Goal: Task Accomplishment & Management: Manage account settings

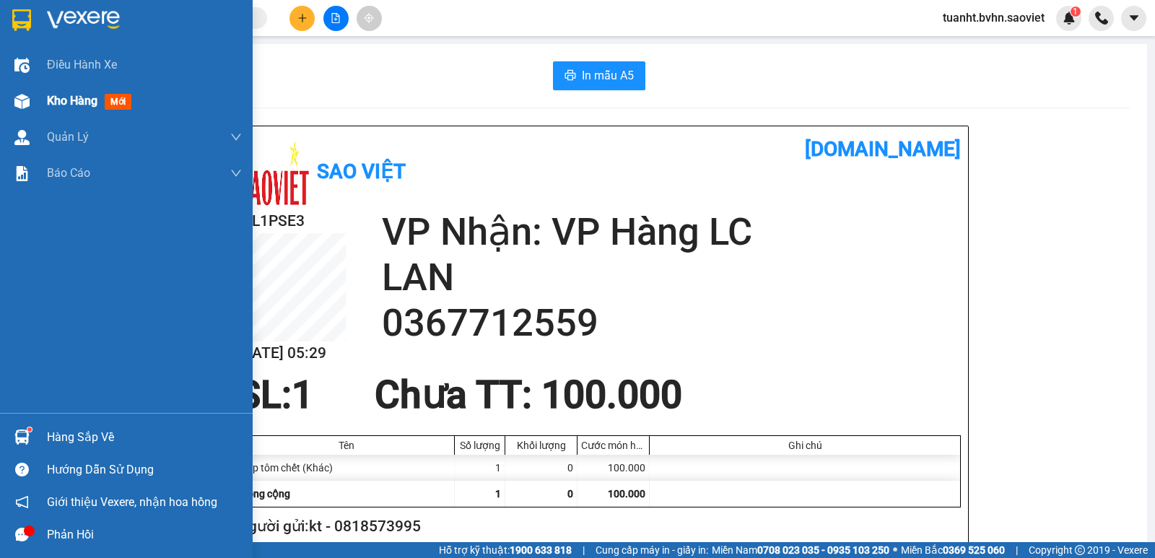
click at [25, 99] on img at bounding box center [21, 101] width 15 height 15
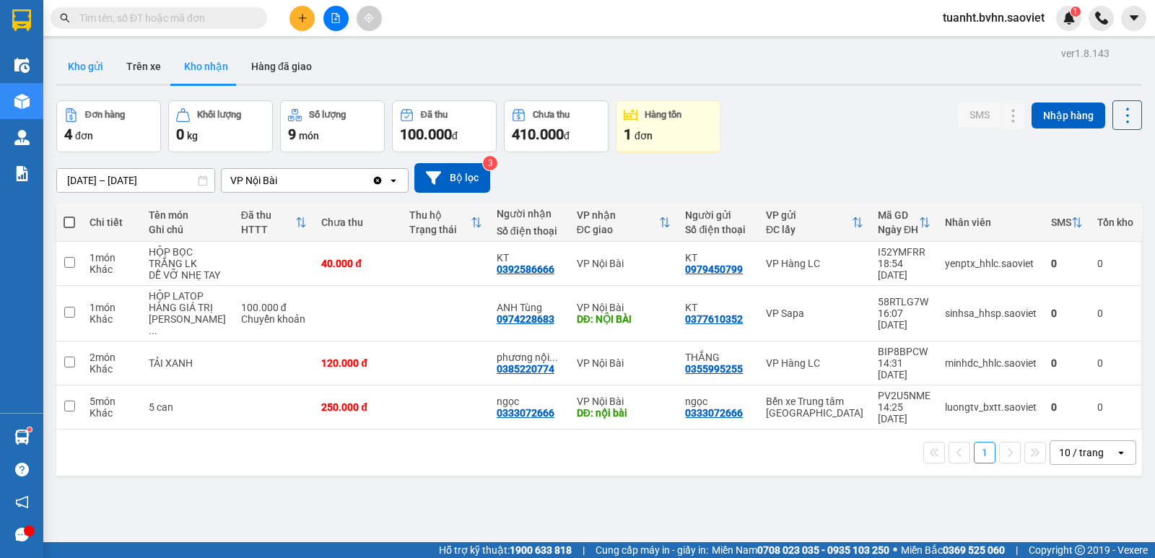
click at [91, 68] on button "Kho gửi" at bounding box center [85, 66] width 58 height 35
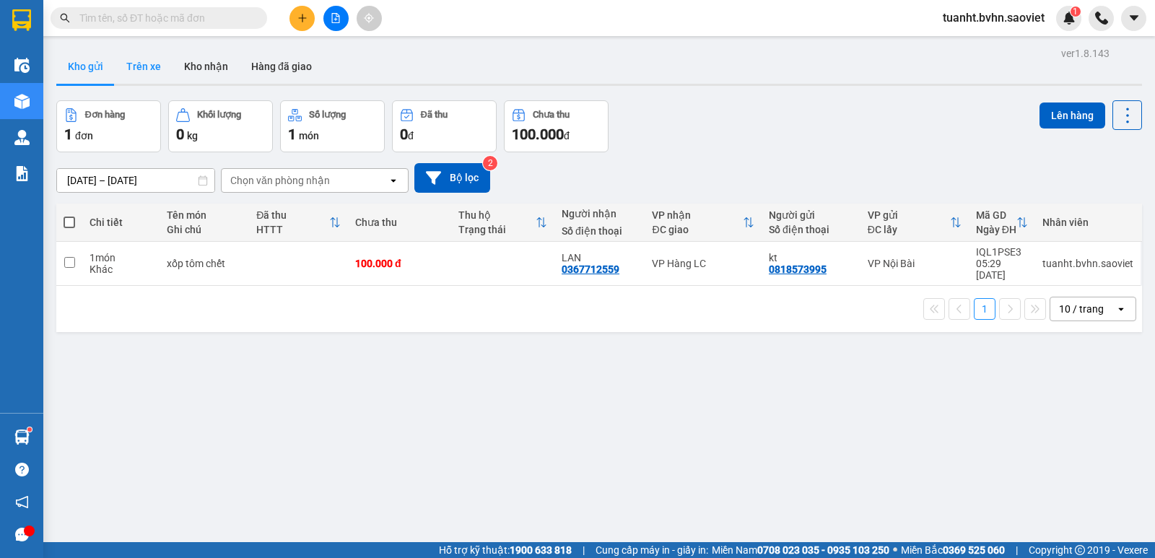
click at [144, 66] on button "Trên xe" at bounding box center [144, 66] width 58 height 35
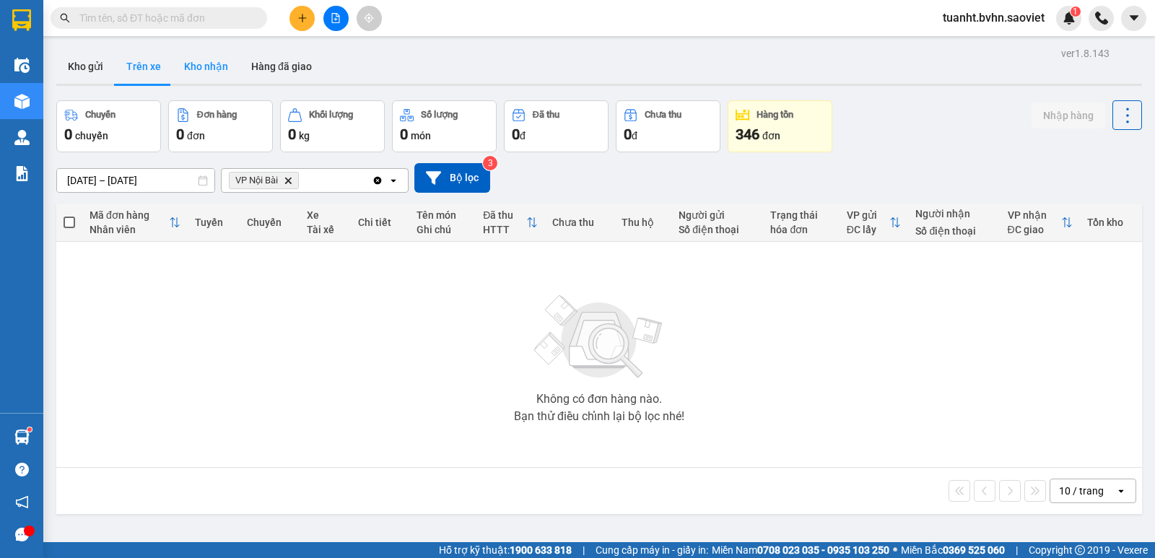
click at [204, 66] on button "Kho nhận" at bounding box center [206, 66] width 67 height 35
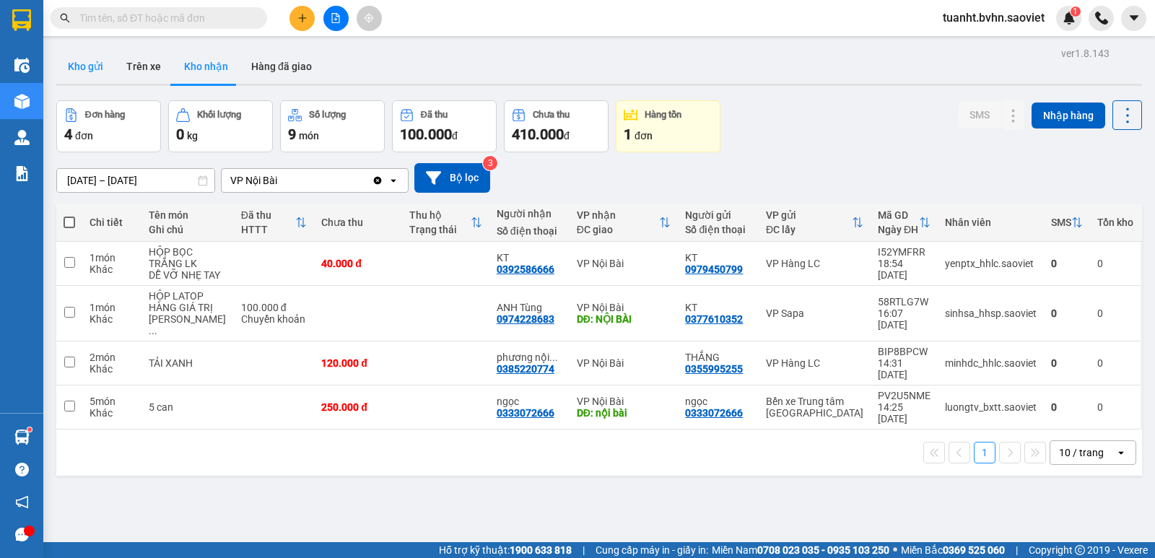
click at [97, 62] on button "Kho gửi" at bounding box center [85, 66] width 58 height 35
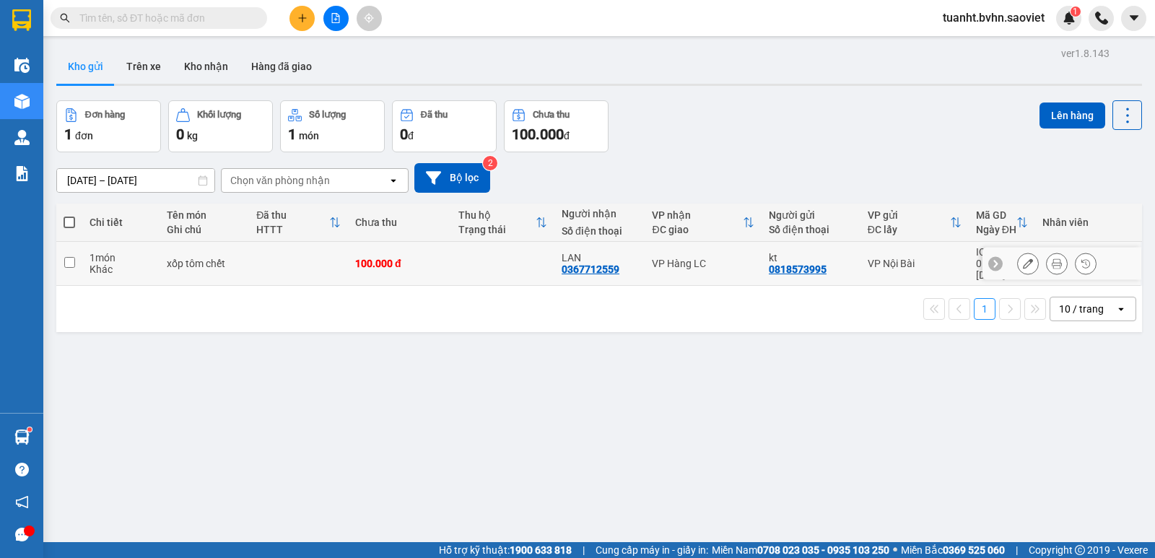
click at [66, 257] on input "checkbox" at bounding box center [69, 262] width 11 height 11
checkbox input "true"
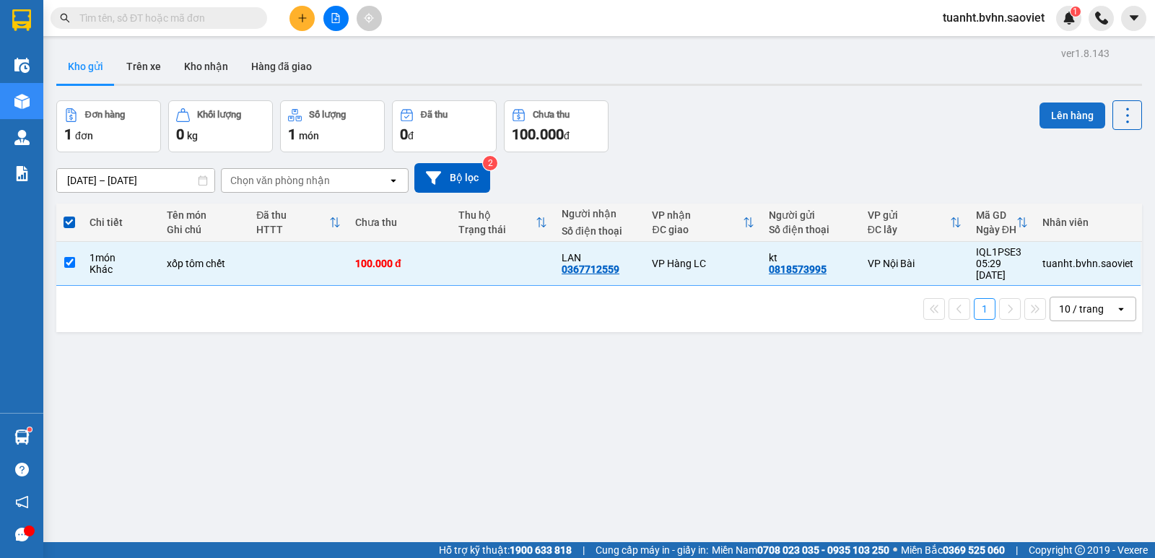
click at [1064, 111] on button "Lên hàng" at bounding box center [1073, 116] width 66 height 26
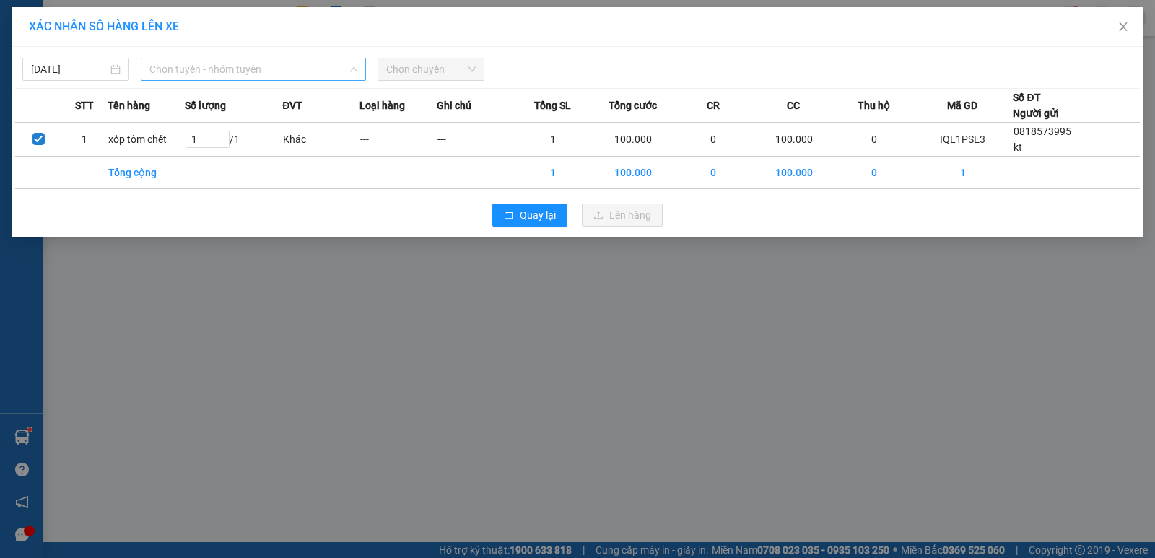
click at [220, 65] on span "Chọn tuyến - nhóm tuyến" at bounding box center [253, 69] width 208 height 22
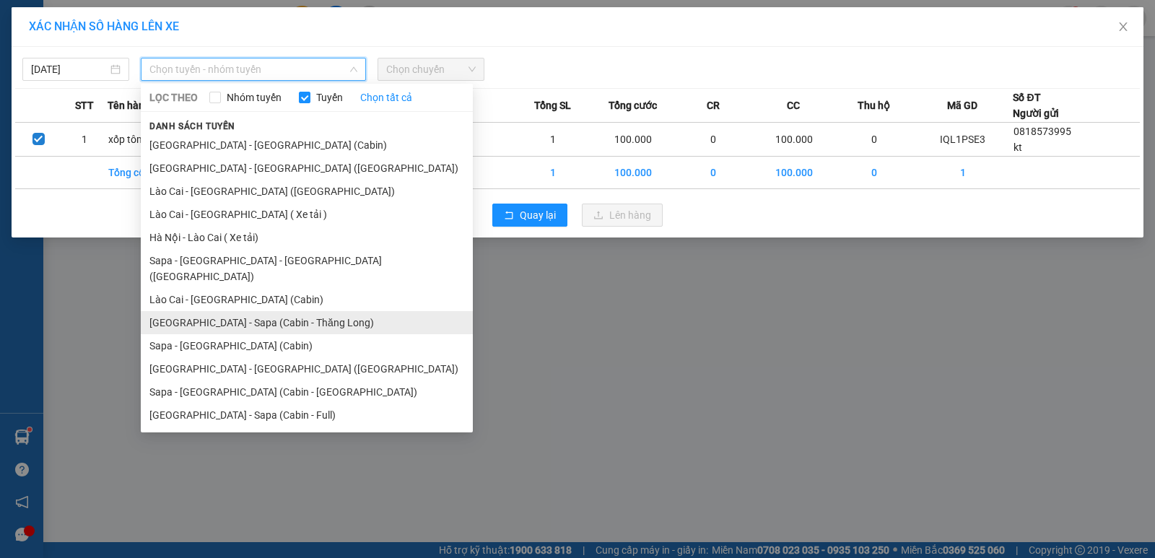
click at [272, 314] on li "[GEOGRAPHIC_DATA] - Sapa (Cabin - Thăng Long)" at bounding box center [307, 322] width 332 height 23
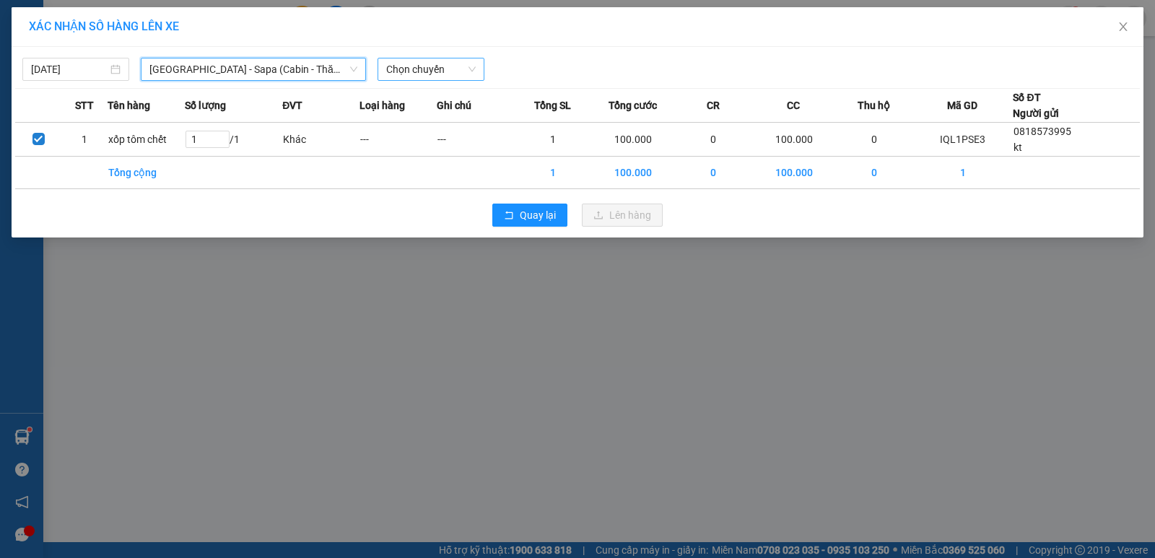
click at [418, 74] on span "Chọn chuyến" at bounding box center [431, 69] width 90 height 22
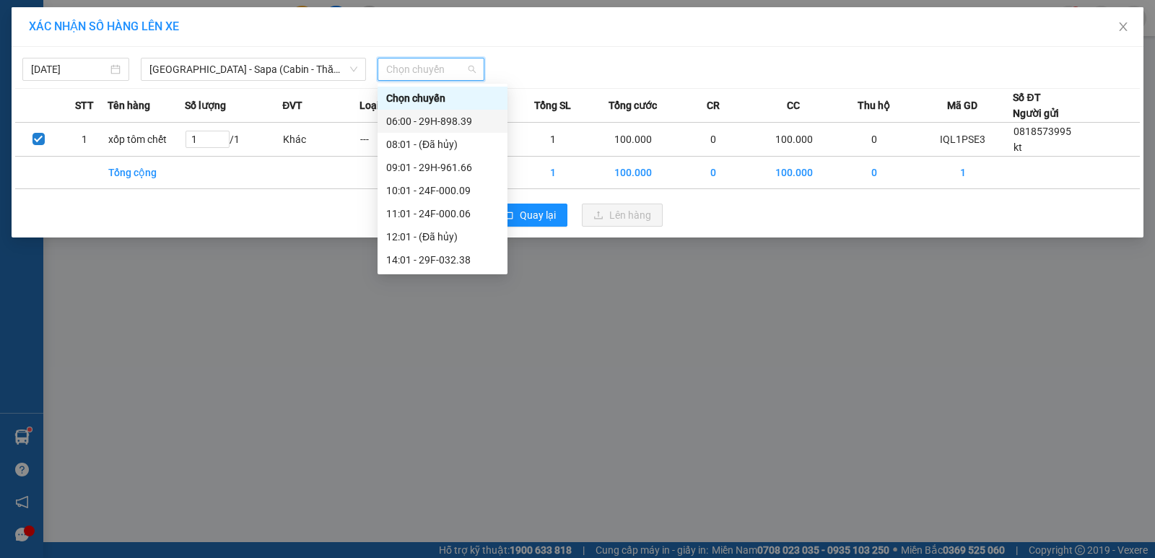
click at [471, 117] on div "06:00 - 29H-898.39" at bounding box center [442, 121] width 113 height 16
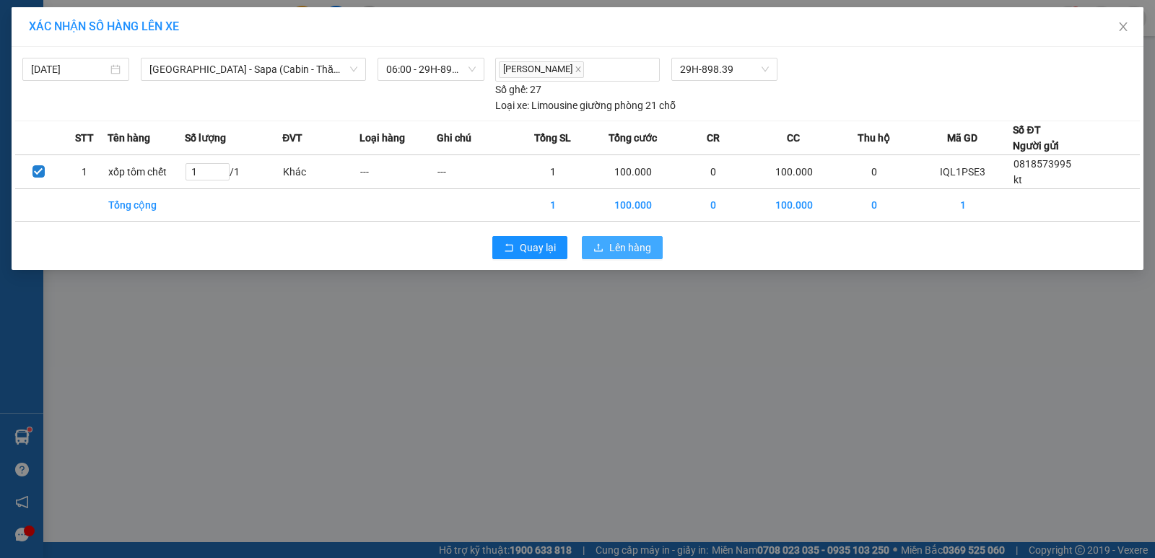
click at [620, 245] on span "Lên hàng" at bounding box center [630, 248] width 42 height 16
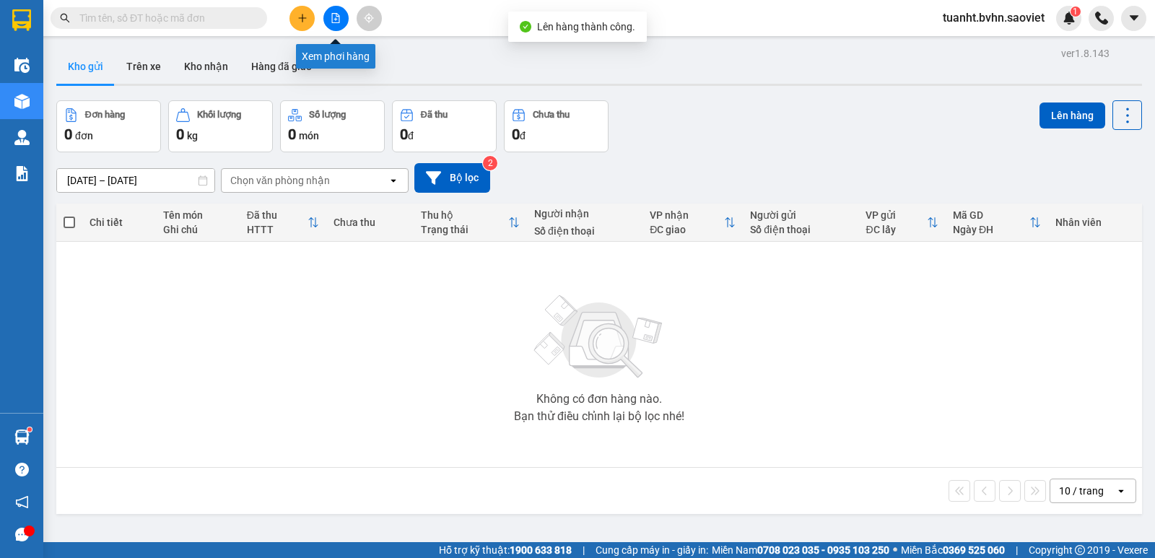
click at [336, 12] on button at bounding box center [335, 18] width 25 height 25
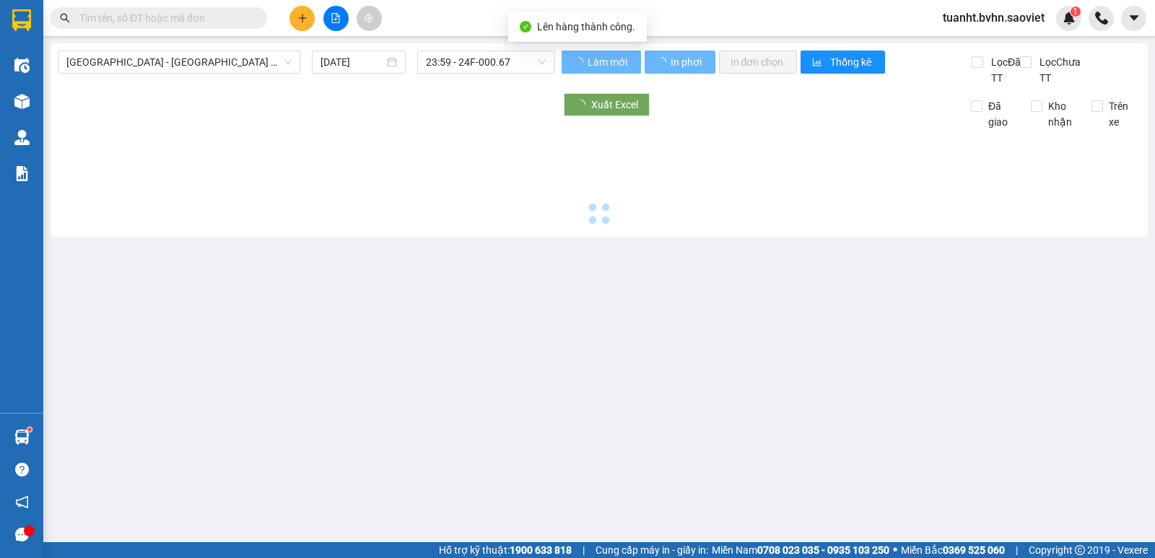
type input "[DATE]"
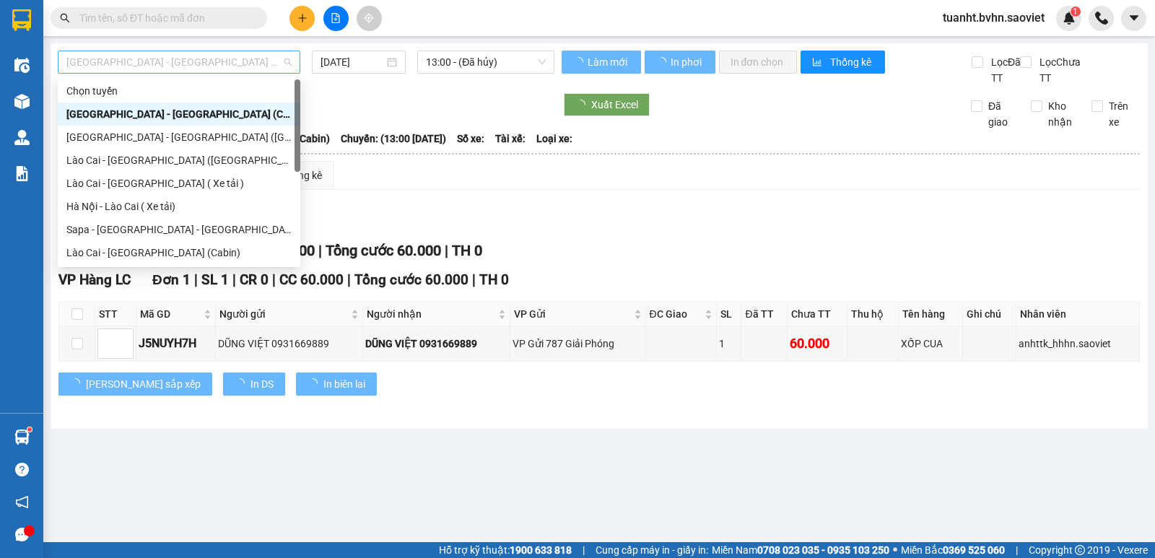
click at [229, 64] on span "[GEOGRAPHIC_DATA] - [GEOGRAPHIC_DATA] (Cabin)" at bounding box center [178, 62] width 225 height 22
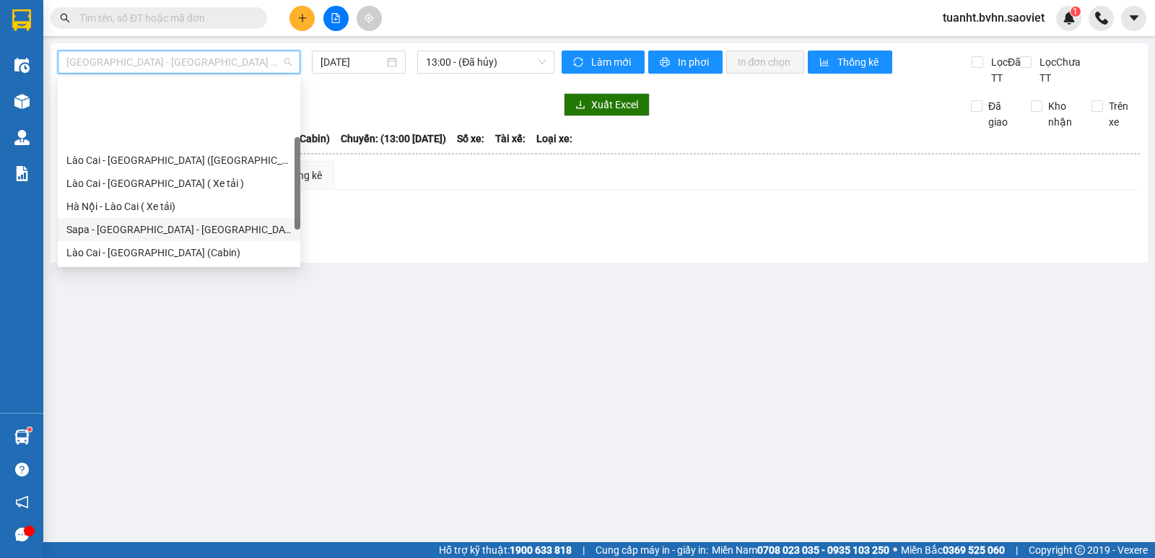
scroll to position [116, 0]
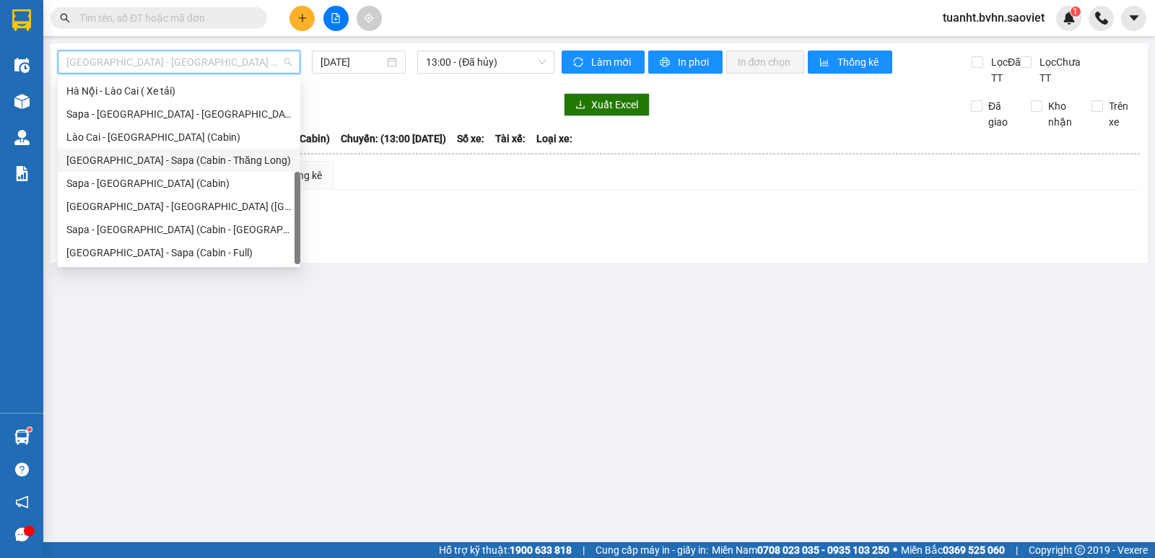
click at [204, 164] on div "[GEOGRAPHIC_DATA] - Sapa (Cabin - Thăng Long)" at bounding box center [178, 160] width 225 height 16
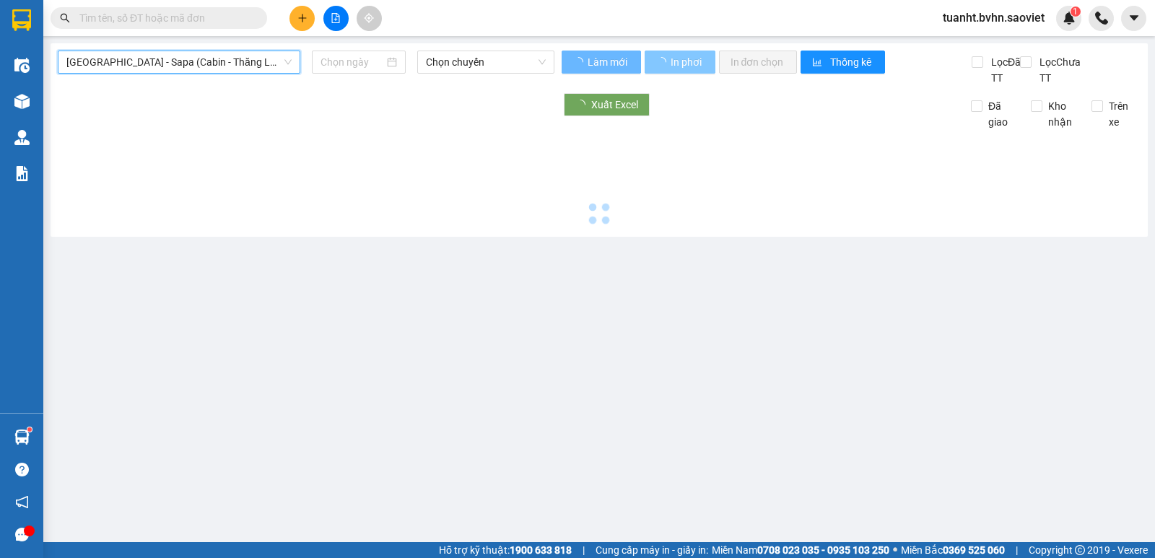
type input "[DATE]"
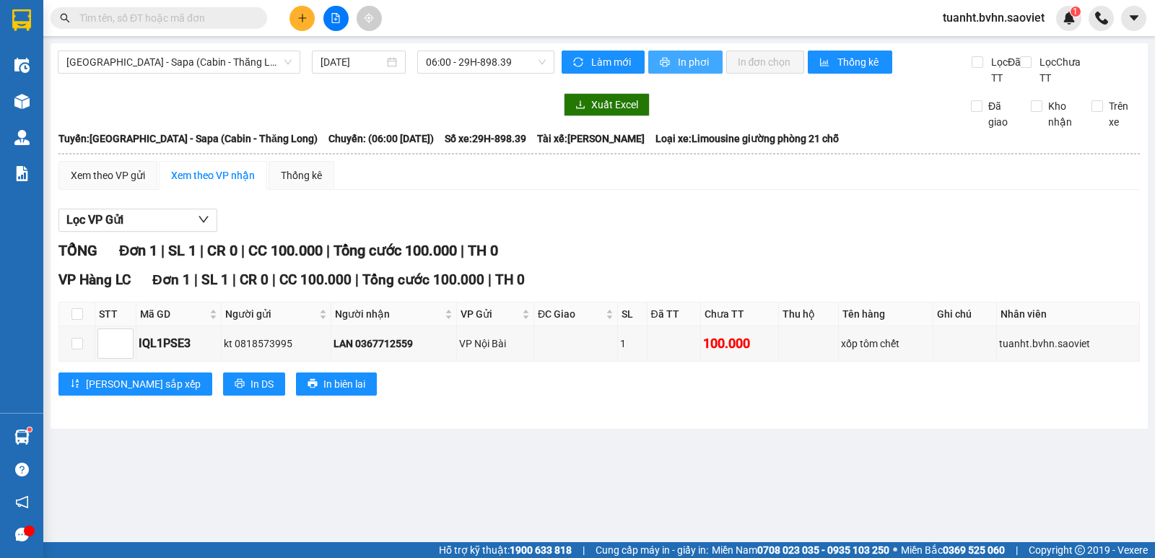
click at [675, 63] on button "In phơi" at bounding box center [685, 62] width 74 height 23
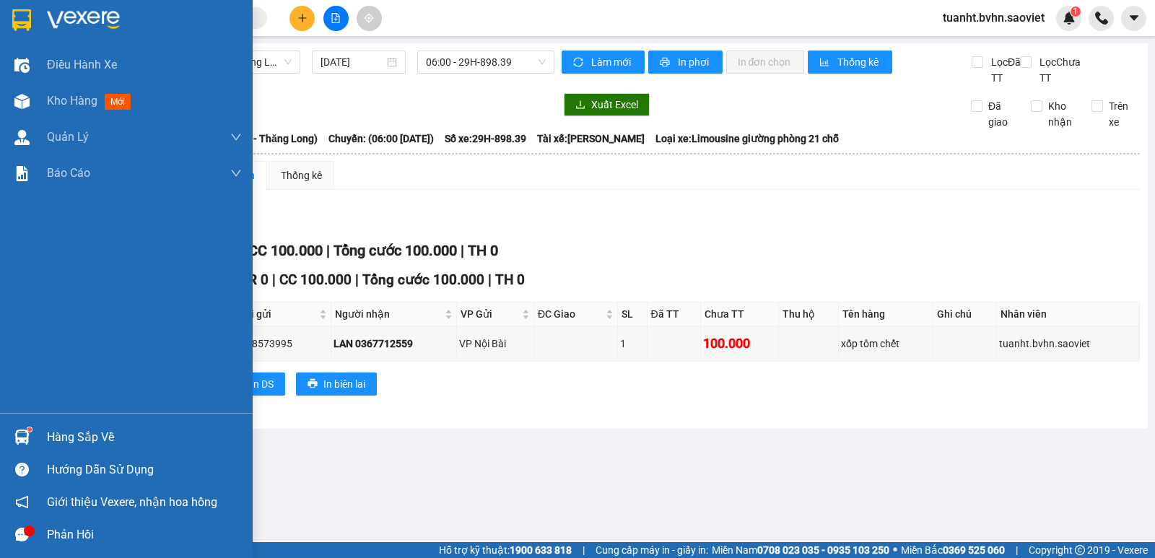
drag, startPoint x: 20, startPoint y: 97, endPoint x: 54, endPoint y: 38, distance: 68.2
click at [20, 97] on img at bounding box center [21, 101] width 15 height 15
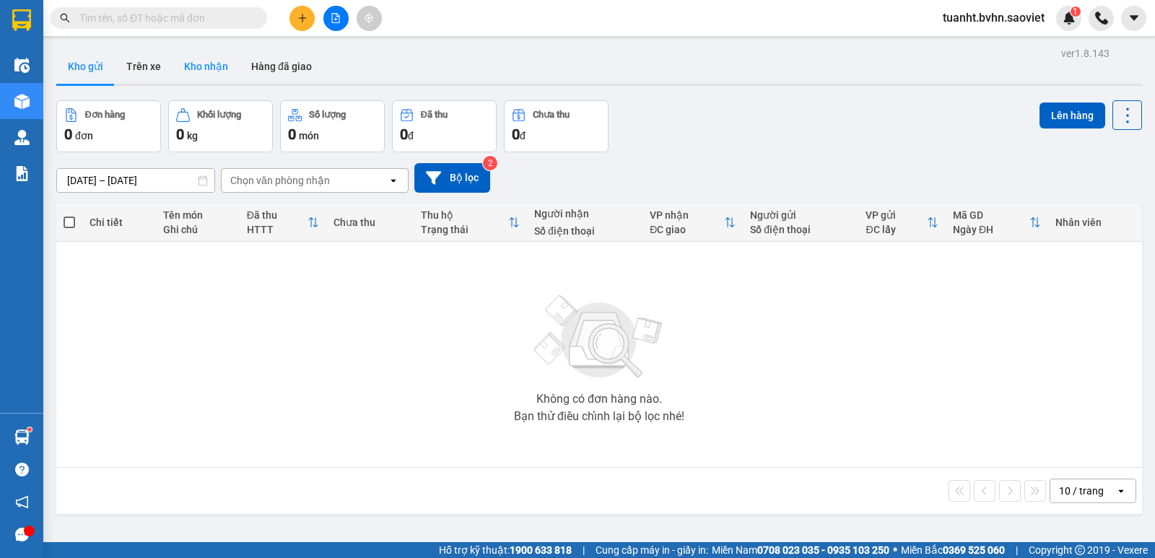
click at [190, 59] on button "Kho nhận" at bounding box center [206, 66] width 67 height 35
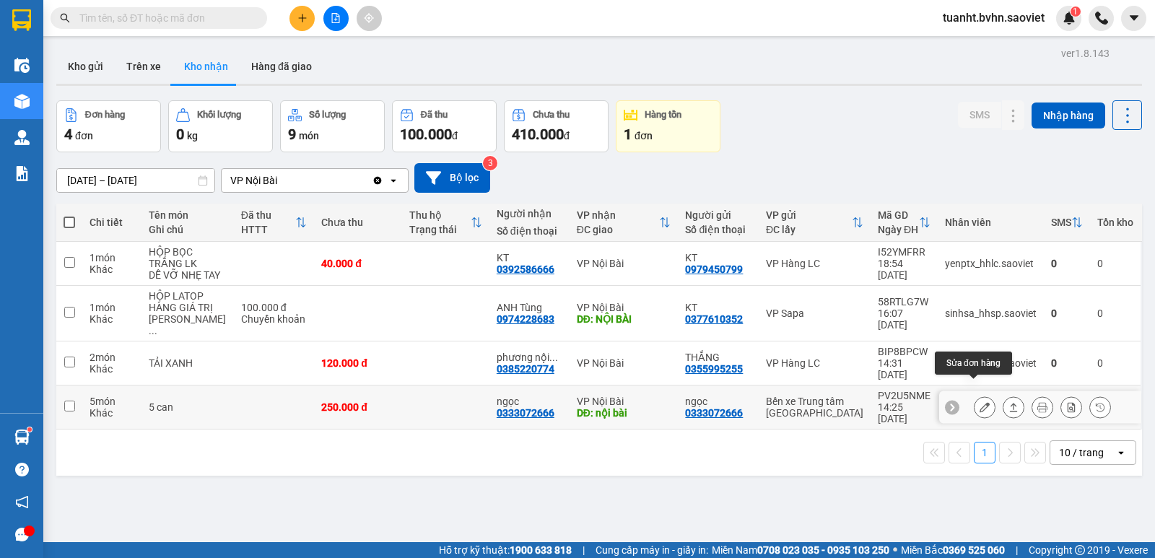
click at [980, 402] on icon at bounding box center [985, 407] width 10 height 10
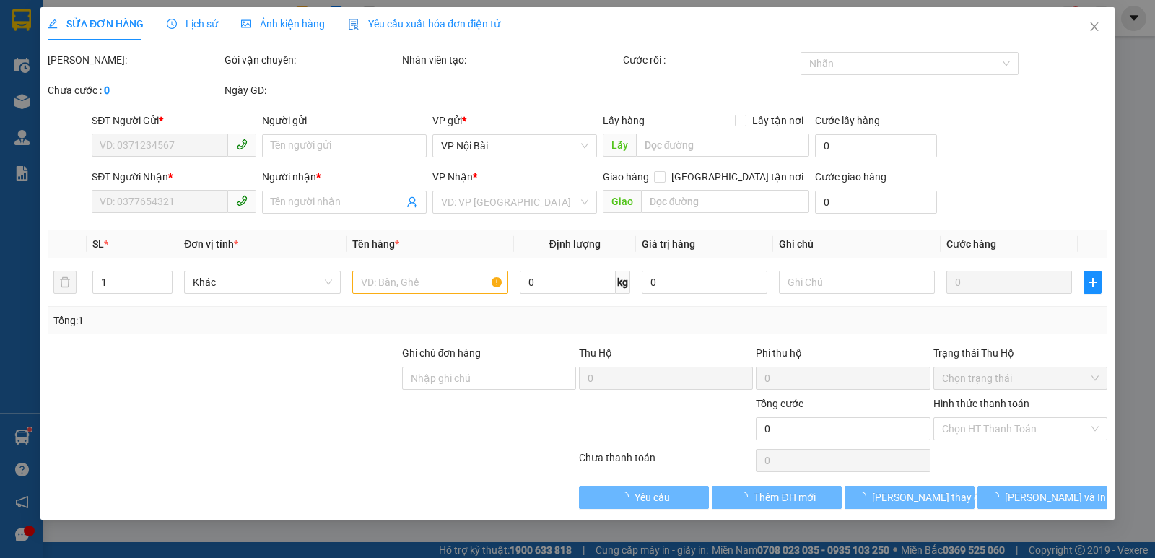
type input "0333072666"
type input "ngọc"
type input "0333072666"
type input "ngọc"
type input "nội bài"
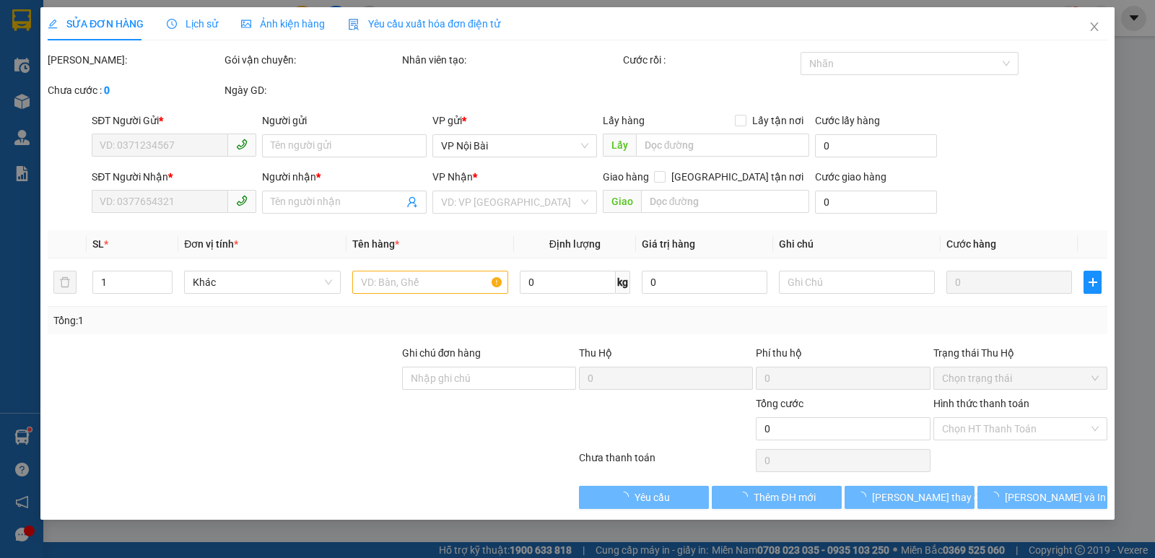
type input "250.000"
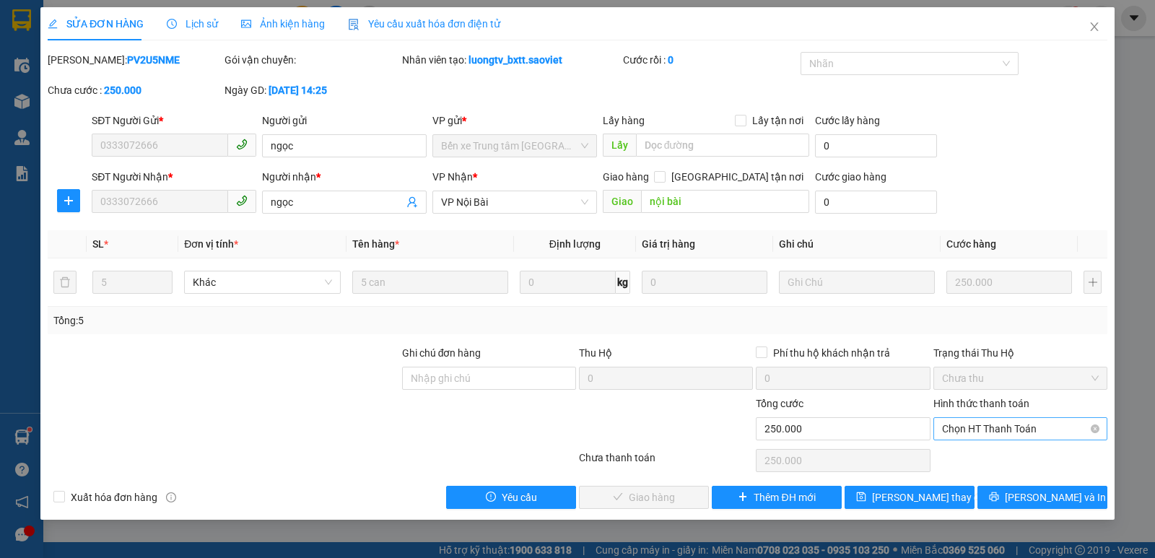
click at [980, 430] on span "Chọn HT Thanh Toán" at bounding box center [1020, 429] width 157 height 22
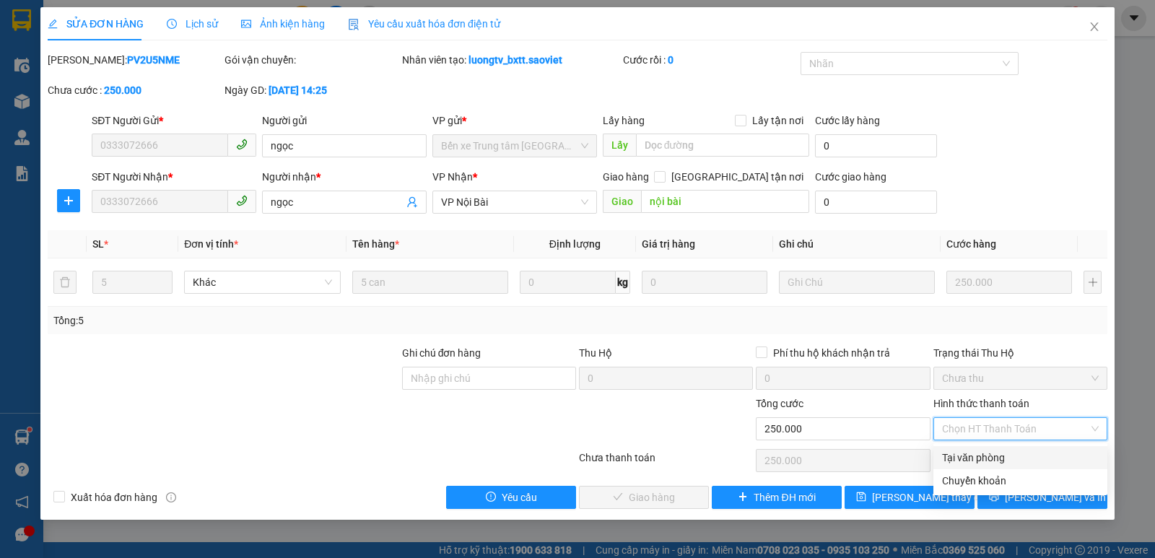
click at [980, 461] on div "Tại văn phòng" at bounding box center [1020, 458] width 157 height 16
type input "0"
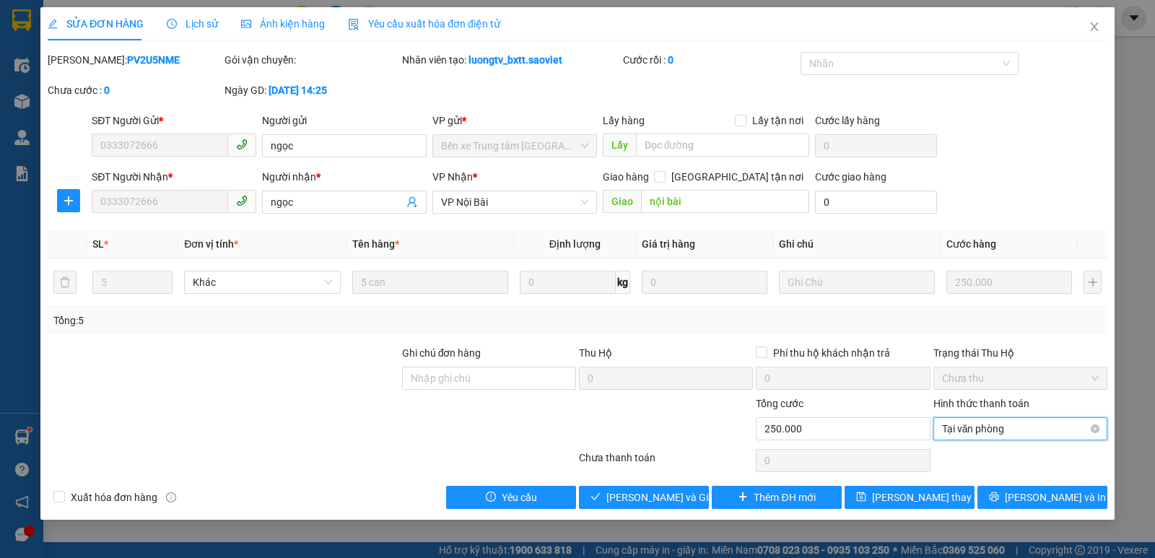
click at [988, 431] on span "Tại văn phòng" at bounding box center [1020, 429] width 157 height 22
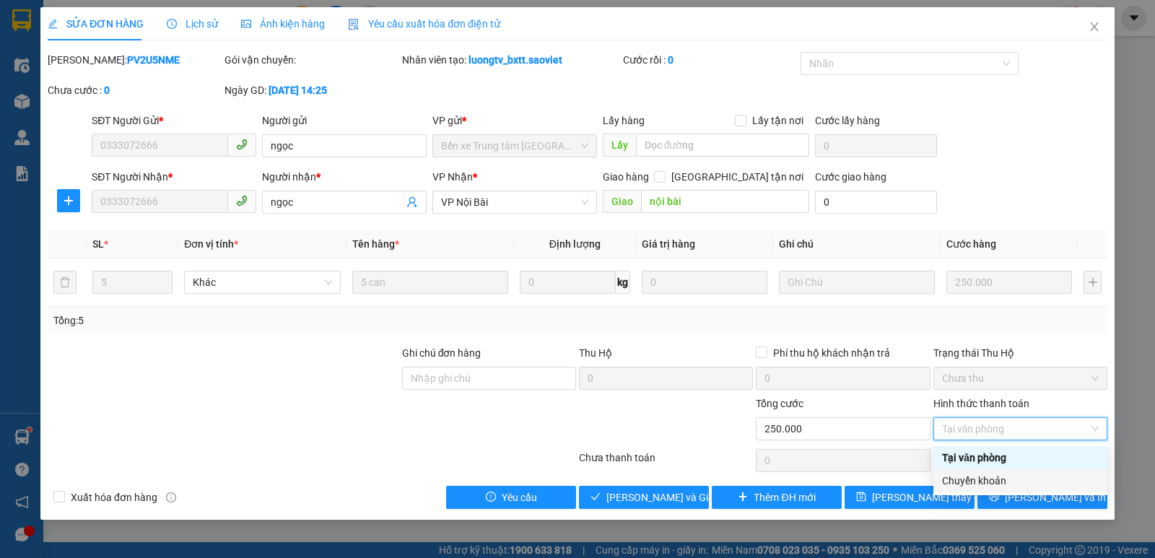
click at [988, 485] on div "Chuyển khoản" at bounding box center [1020, 481] width 157 height 16
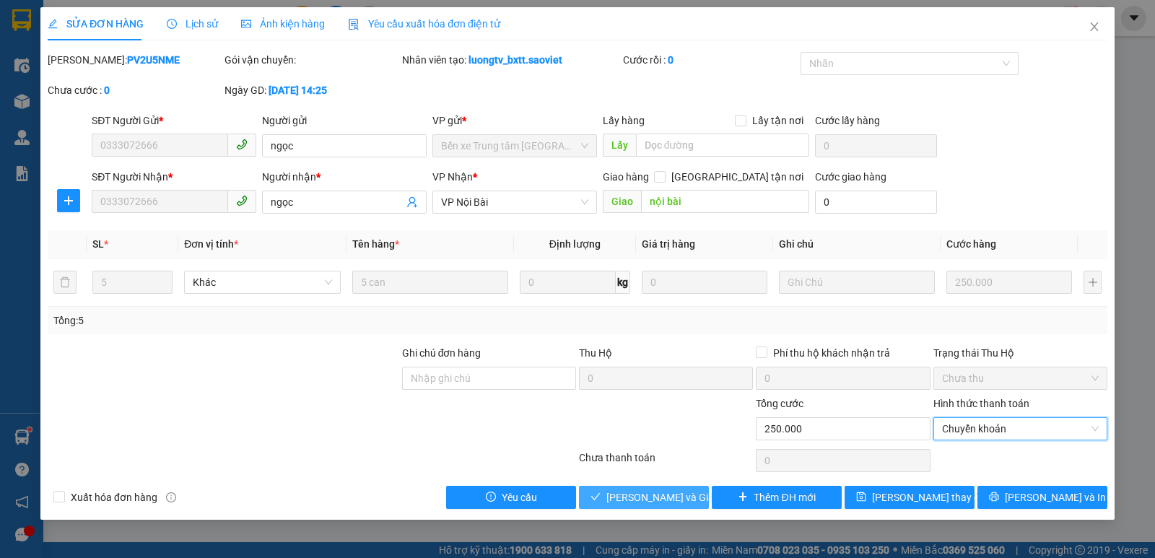
click at [641, 505] on button "[PERSON_NAME] và Giao hàng" at bounding box center [644, 497] width 130 height 23
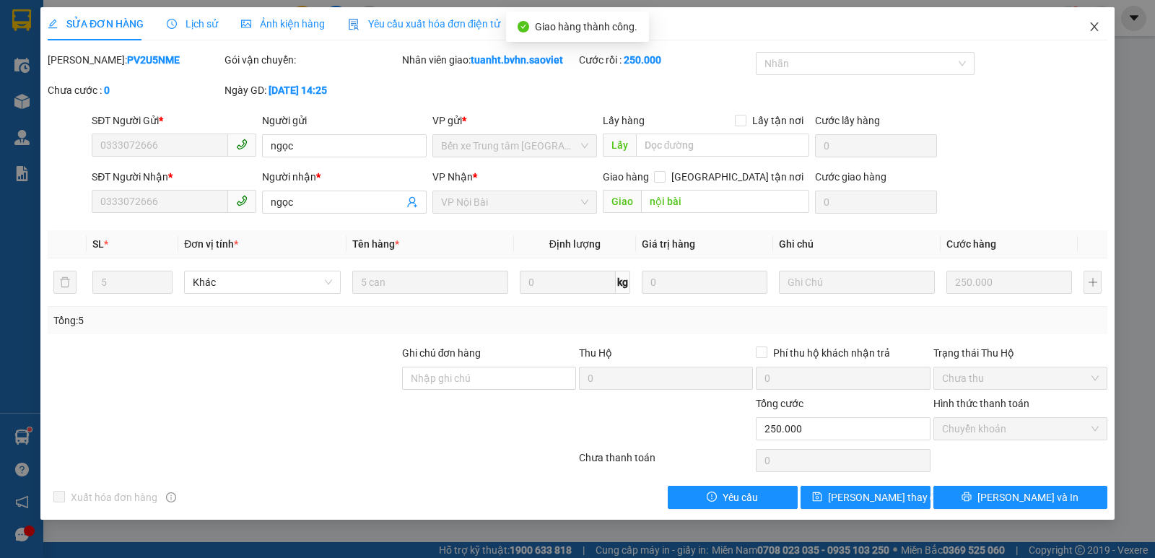
click at [1103, 23] on span "Close" at bounding box center [1094, 27] width 40 height 40
